Goal: Task Accomplishment & Management: Manage account settings

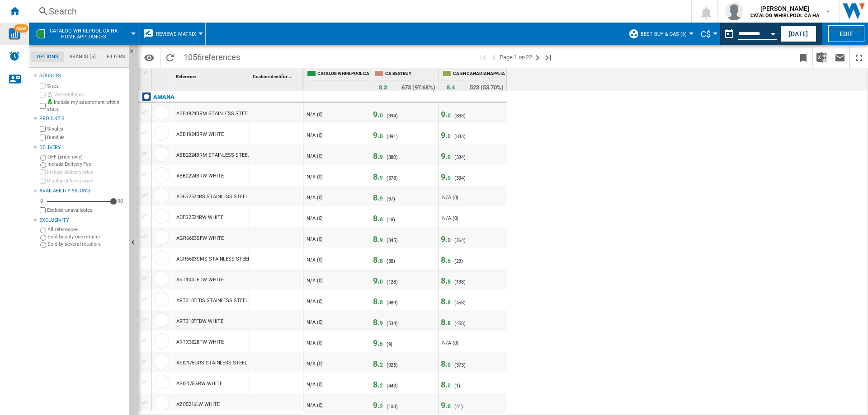
click at [12, 39] on img "WiseCard" at bounding box center [15, 34] width 12 height 12
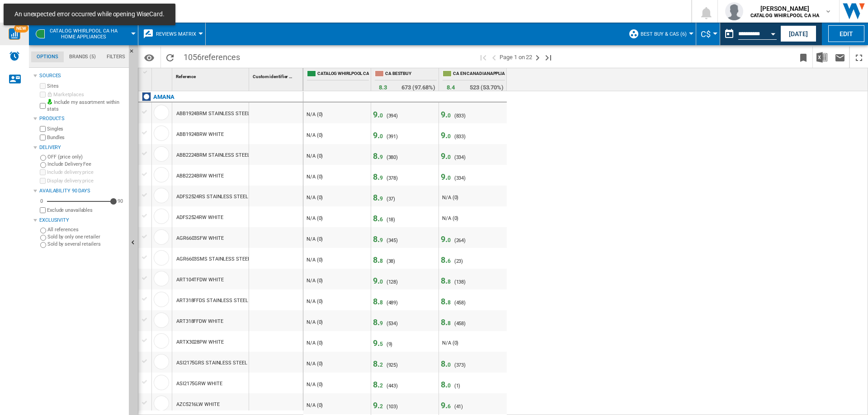
click at [0, 34] on div "NEW" at bounding box center [14, 34] width 29 height 12
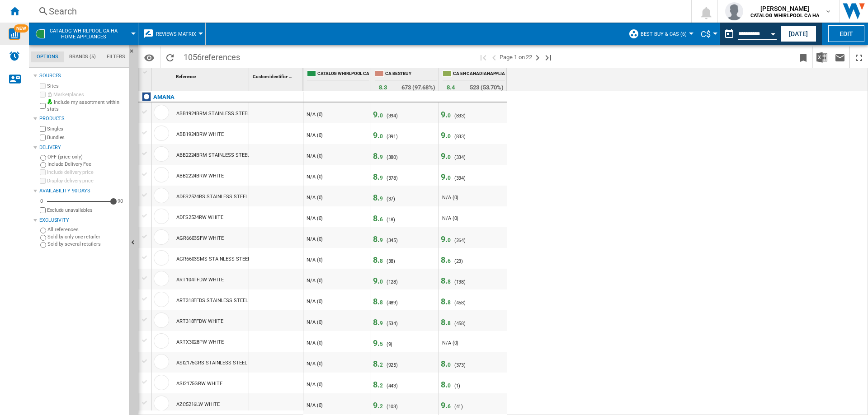
click at [504, 2] on div "Search Search 0 [PERSON_NAME] CATALOG WHIRLPOOL CA HA CATALOG WHIRLPOOL CA HA M…" at bounding box center [448, 11] width 839 height 23
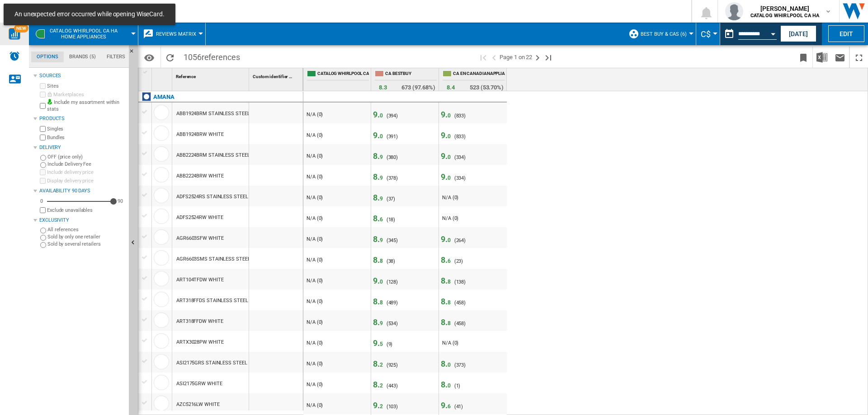
drag, startPoint x: 4, startPoint y: 16, endPoint x: 0, endPoint y: 19, distance: 4.8
click at [0, 18] on md-toast "An unexpected error occurred while opening WiseCard." at bounding box center [89, 14] width 179 height 29
click at [3, 17] on md-toast "An unexpected error occurred while opening WiseCard." at bounding box center [89, 14] width 179 height 29
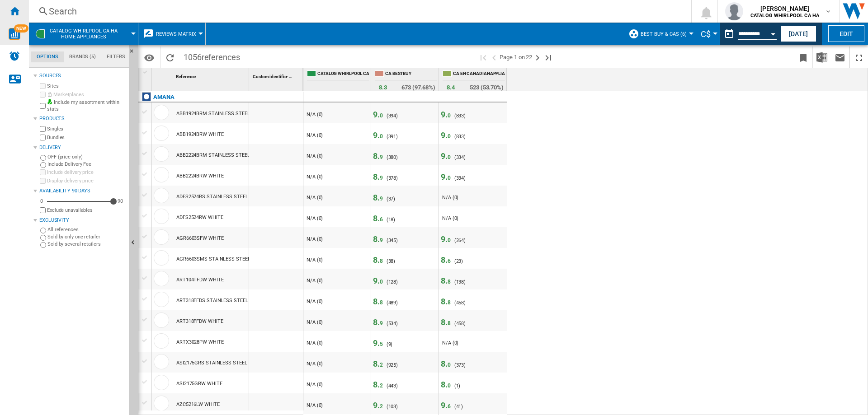
click at [16, 13] on ng-md-icon "Home" at bounding box center [14, 10] width 11 height 11
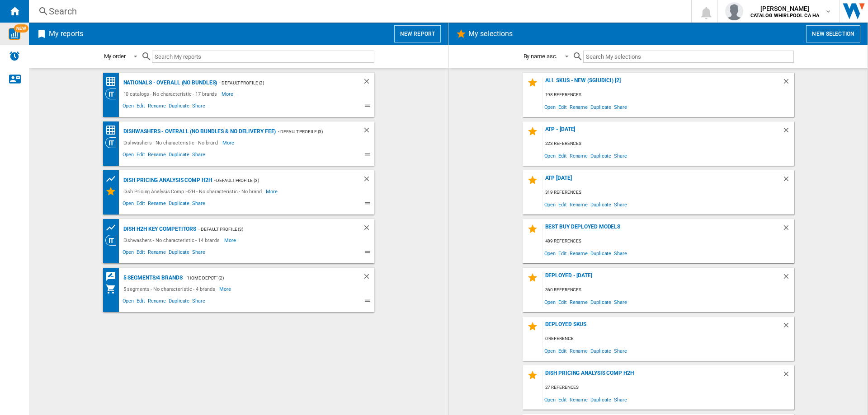
click at [10, 35] on img "WiseCard" at bounding box center [15, 34] width 12 height 12
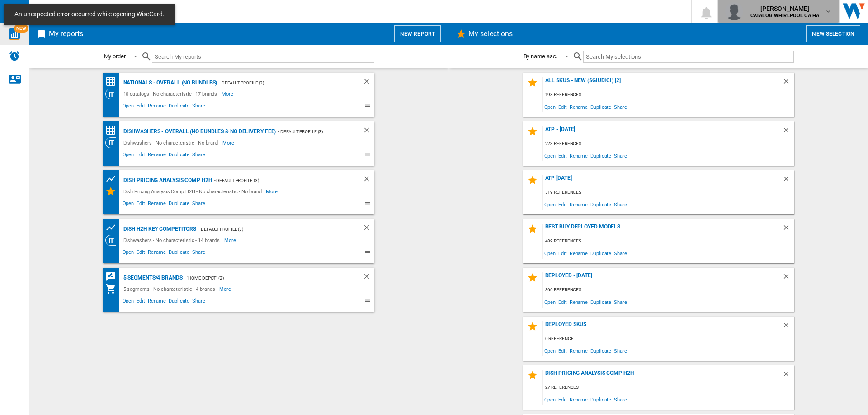
click at [810, 9] on span "[PERSON_NAME]" at bounding box center [784, 8] width 69 height 9
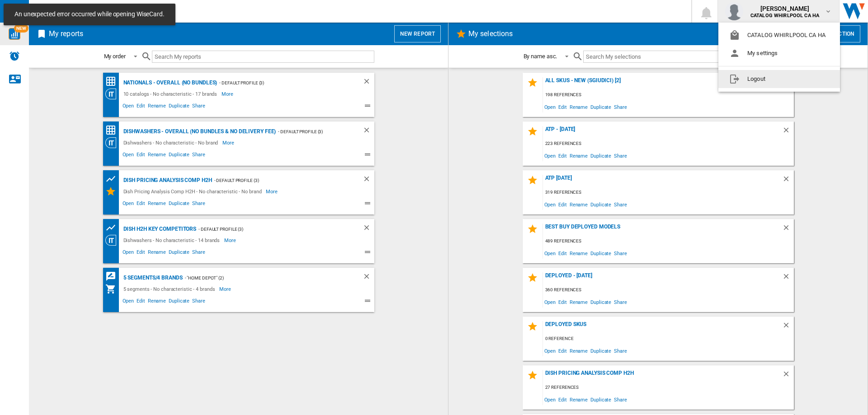
click at [770, 80] on button "Logout" at bounding box center [779, 79] width 122 height 18
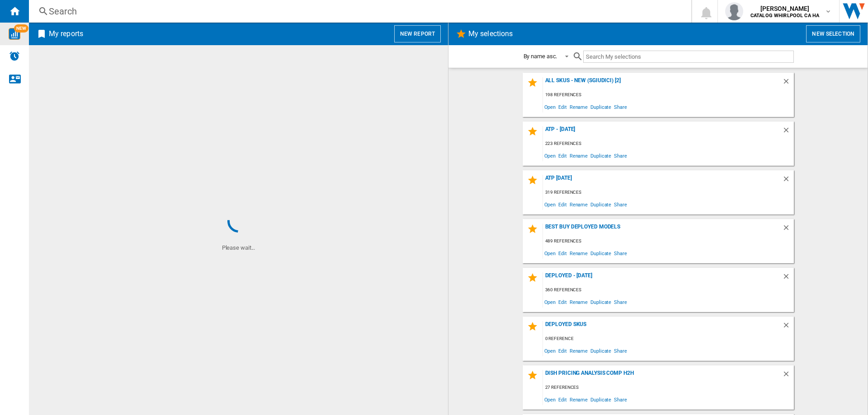
click at [17, 31] on span "NEW" at bounding box center [21, 28] width 14 height 8
